Goal: Task Accomplishment & Management: Use online tool/utility

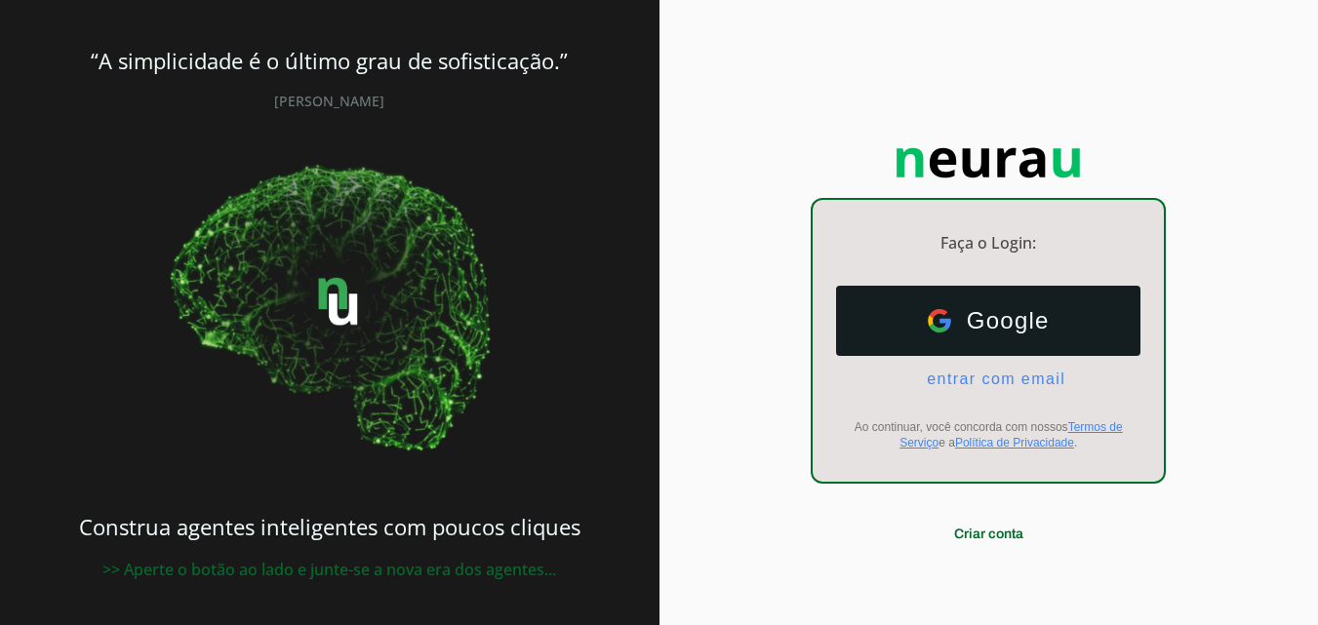
click at [1150, 73] on div "Faça o Login: dashboard Ir para o dashboard Google Google entrar com email E-ma…" at bounding box center [990, 314] width 660 height 628
click at [1028, 382] on span "entrar com email" at bounding box center [988, 380] width 154 height 18
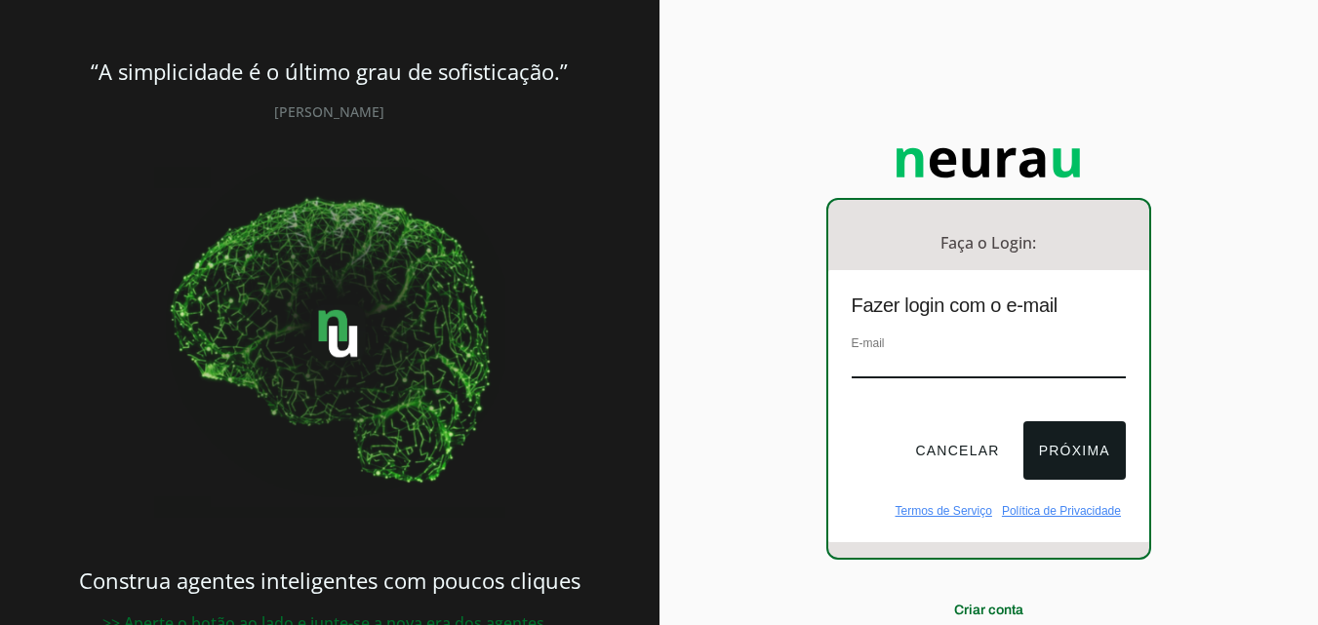
click at [1006, 349] on div "E-mail" at bounding box center [989, 365] width 274 height 65
drag, startPoint x: 965, startPoint y: 353, endPoint x: 723, endPoint y: 381, distance: 243.5
click at [964, 353] on input "email" at bounding box center [989, 365] width 274 height 26
